Goal: Task Accomplishment & Management: Manage account settings

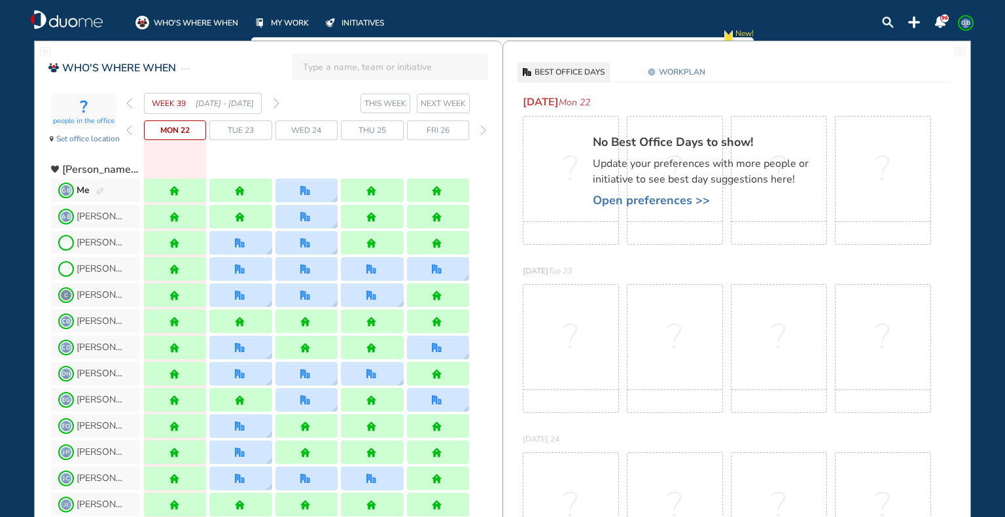
click at [275, 99] on img "forward week" at bounding box center [276, 103] width 6 height 10
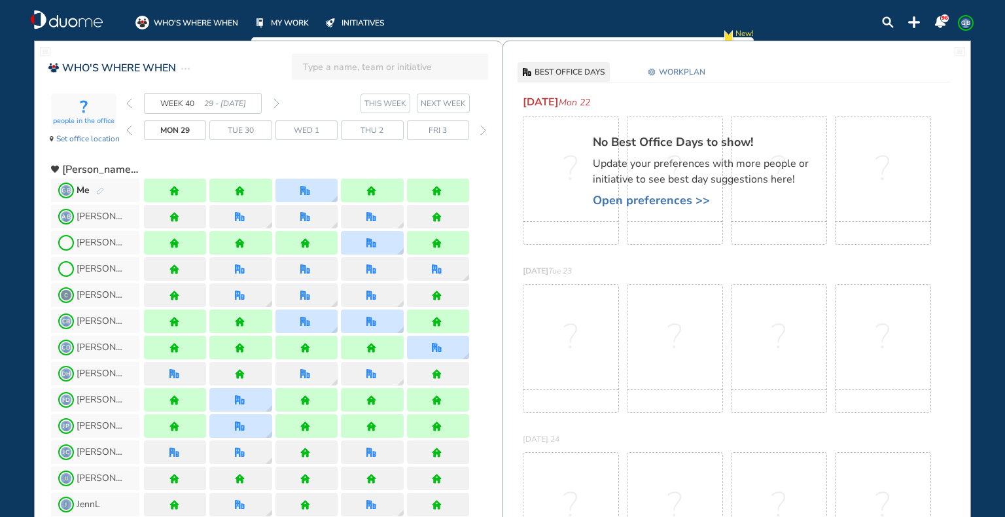
click at [275, 99] on img "forward week" at bounding box center [276, 103] width 6 height 10
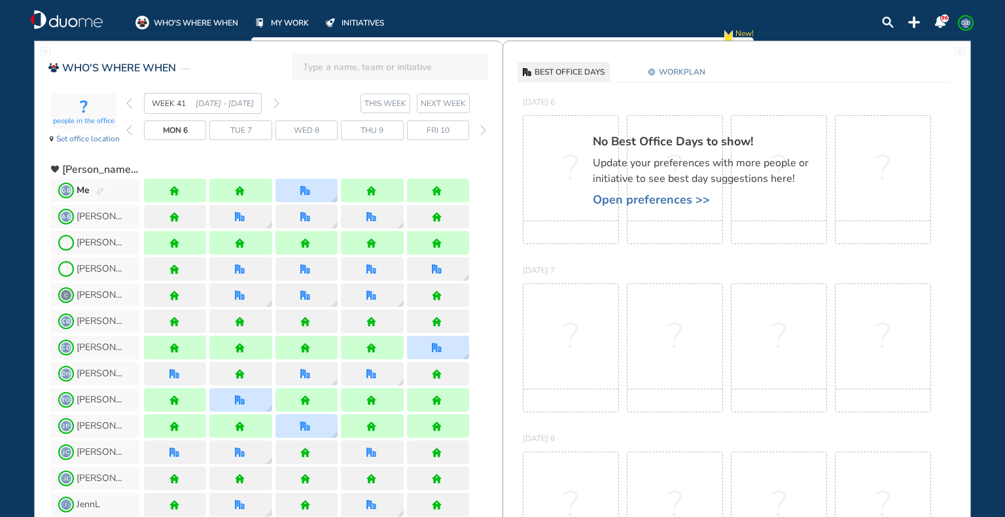
click at [275, 99] on img "forward week" at bounding box center [276, 103] width 6 height 10
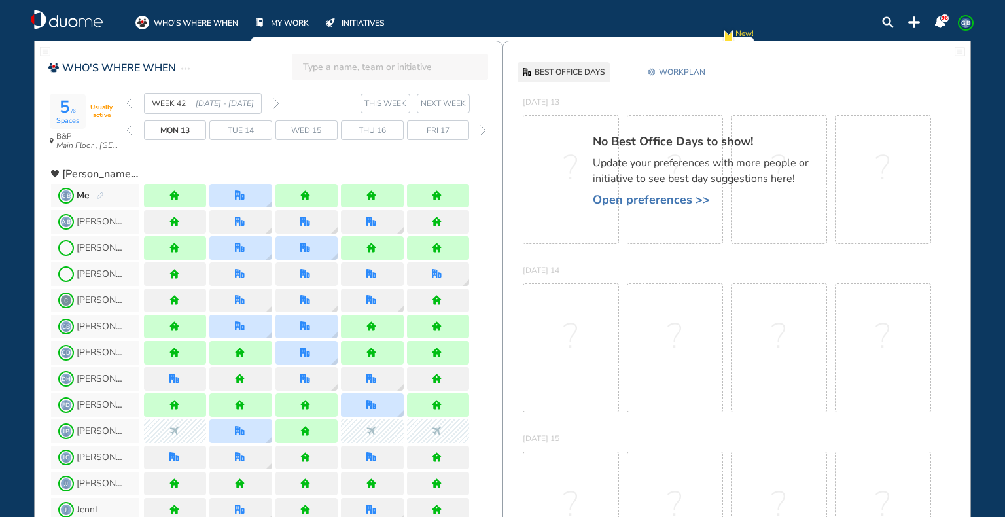
click at [274, 103] on img "forward week" at bounding box center [276, 103] width 6 height 10
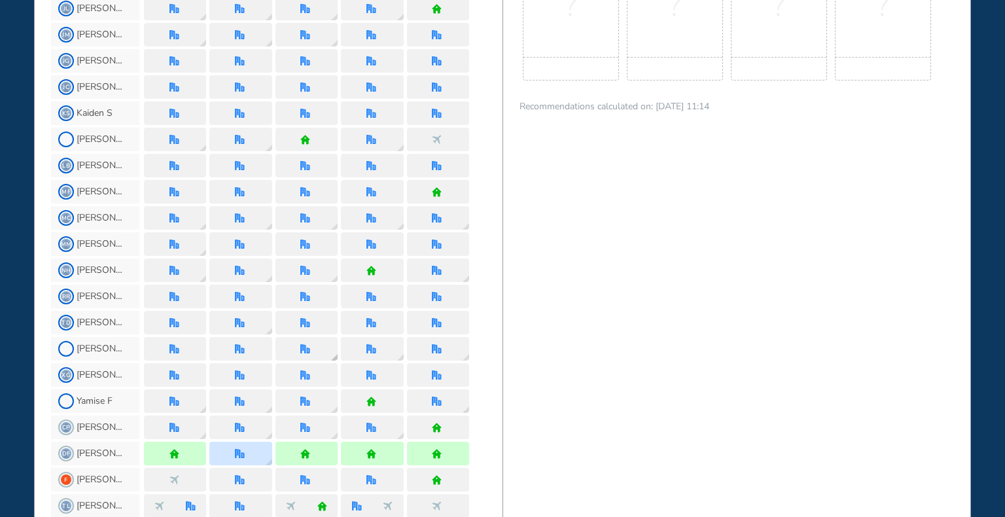
scroll to position [872, 0]
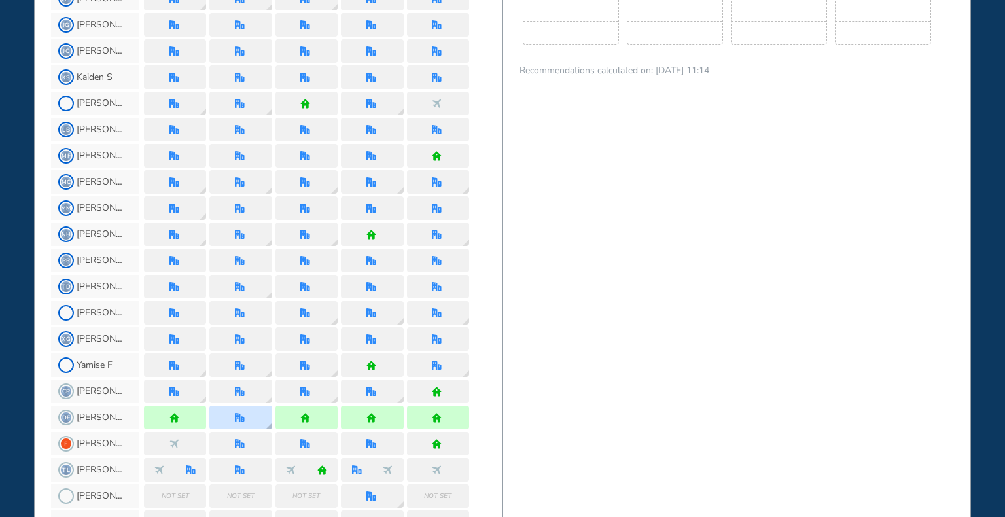
click at [243, 414] on img "office" at bounding box center [240, 418] width 10 height 10
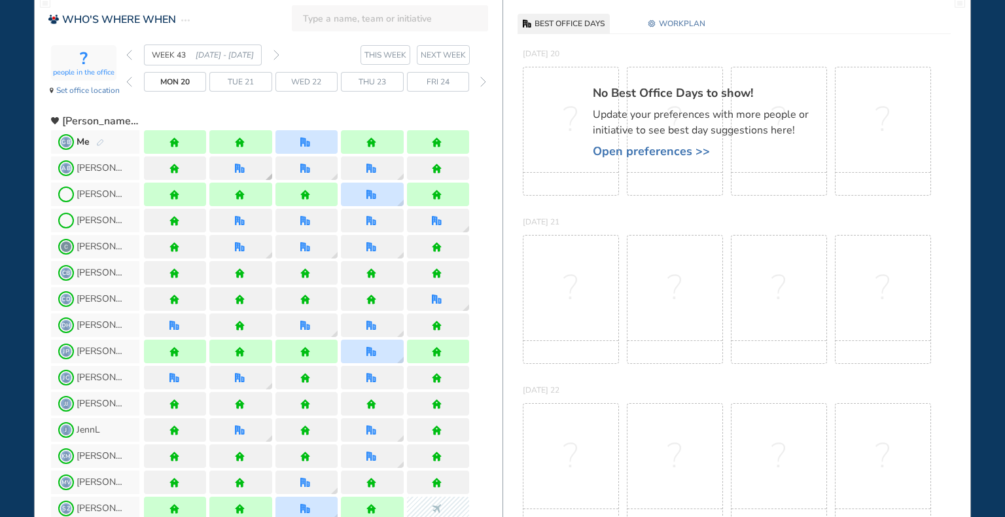
scroll to position [0, 0]
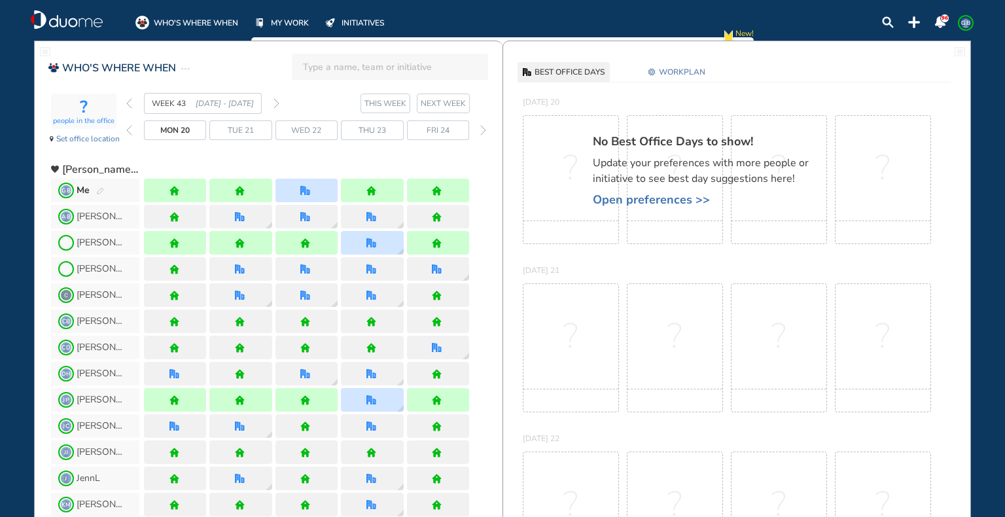
click at [966, 20] on span "GB" at bounding box center [965, 23] width 10 height 10
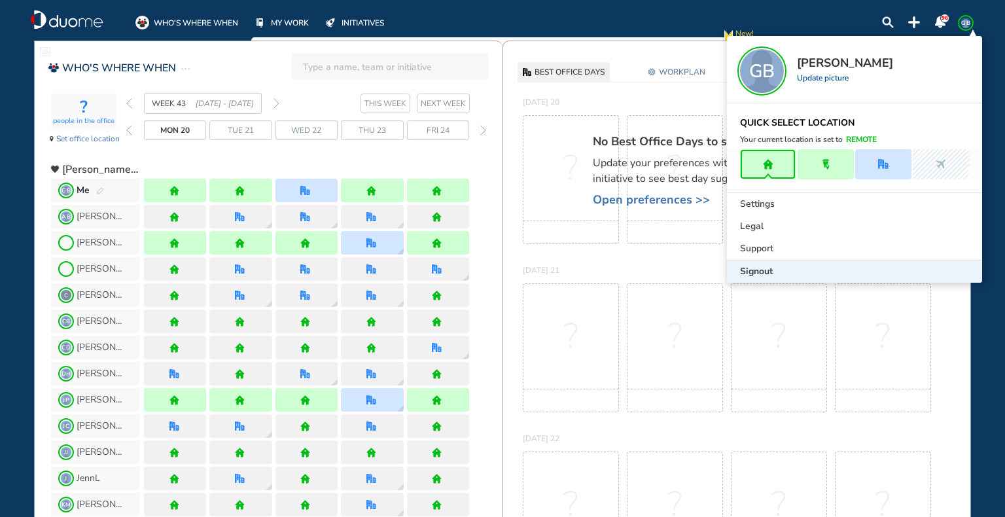
click at [816, 279] on div "Signout" at bounding box center [854, 271] width 255 height 22
